Goal: Check status: Check status

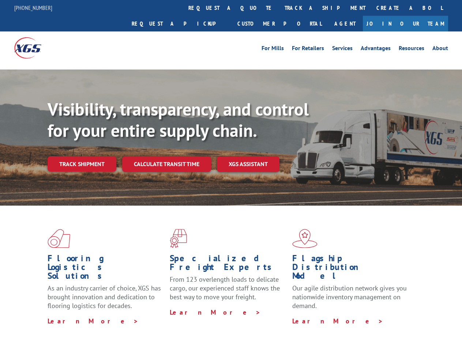
click at [231, 172] on div "Visibility, transparency, and control for your entire supply chain. Track shipm…" at bounding box center [255, 150] width 414 height 102
click at [279, 8] on link "track a shipment" at bounding box center [325, 8] width 92 height 16
click at [0, 0] on div "Track Shipment Enter your information below to track your shipment(s). Select c…" at bounding box center [0, 0] width 0 height 0
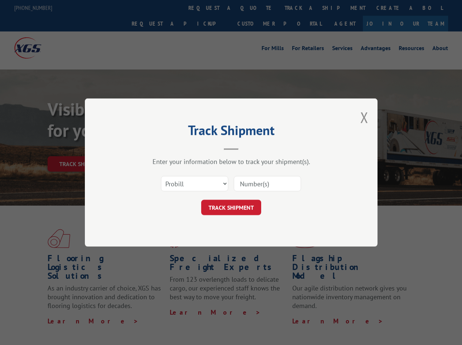
click at [301, 8] on div "Track Shipment Enter your information below to track your shipment(s). Select c…" at bounding box center [231, 172] width 462 height 345
click at [82, 148] on div "Track Shipment Enter your information below to track your shipment(s). Select c…" at bounding box center [231, 172] width 462 height 345
click at [166, 148] on header "Track Shipment" at bounding box center [230, 137] width 219 height 25
click at [248, 148] on header "Track Shipment" at bounding box center [230, 137] width 219 height 25
